Goal: Information Seeking & Learning: Find specific fact

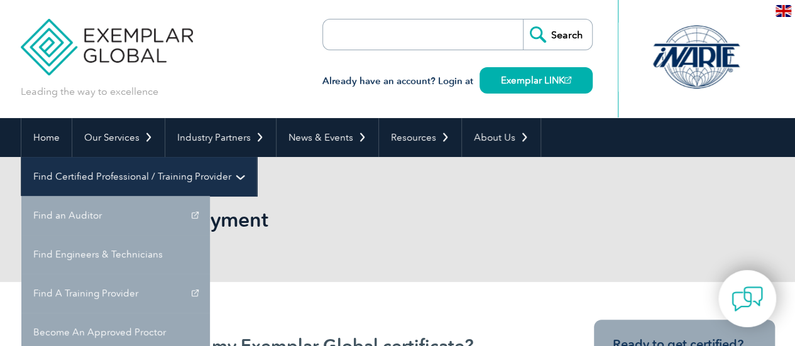
click at [256, 157] on link "Find Certified Professional / Training Provider" at bounding box center [138, 176] width 235 height 39
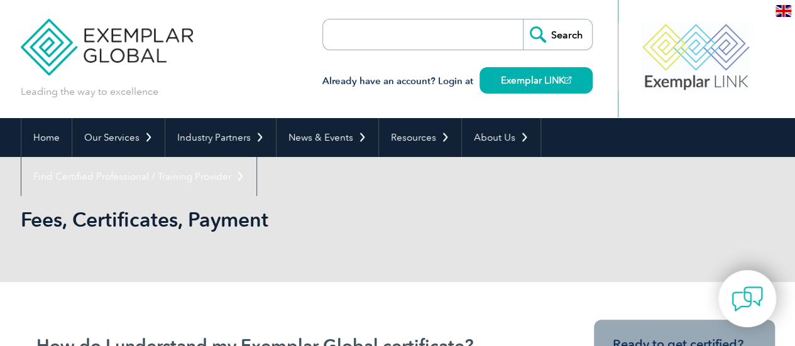
click at [403, 32] on input "search" at bounding box center [395, 34] width 132 height 30
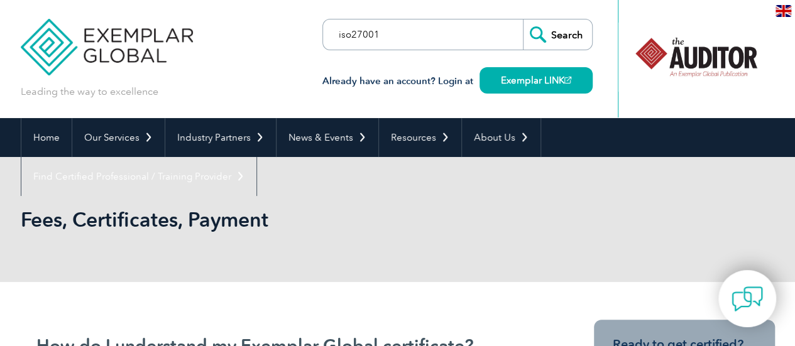
type input "iso27001"
click at [569, 36] on input "Search" at bounding box center [557, 34] width 69 height 30
